Goal: Navigation & Orientation: Go to known website

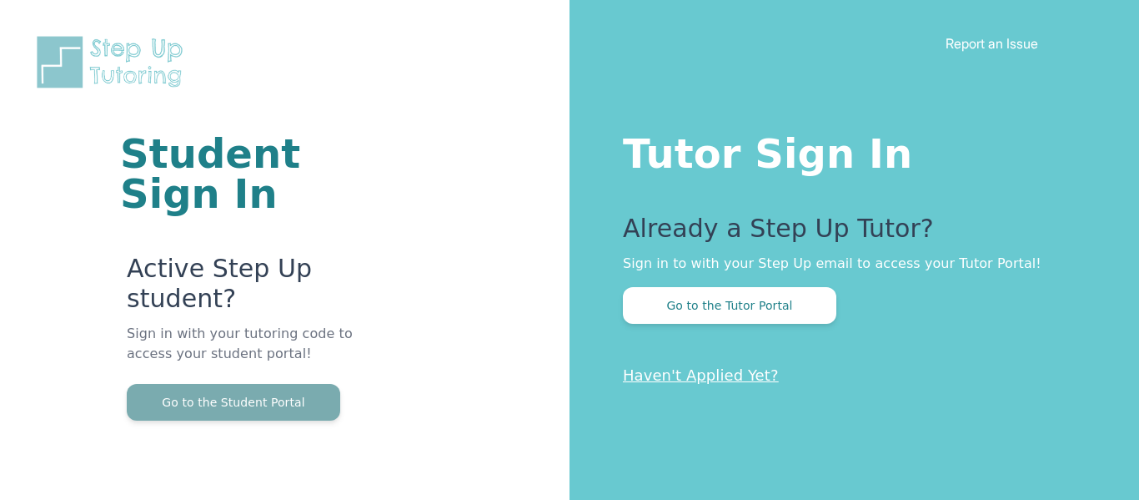
click at [288, 404] on button "Go to the Student Portal" at bounding box center [233, 402] width 213 height 37
click at [315, 407] on button "Go to the Student Portal" at bounding box center [233, 402] width 213 height 37
click at [292, 396] on button "Go to the Student Portal" at bounding box center [233, 402] width 213 height 37
